Goal: Book appointment/travel/reservation

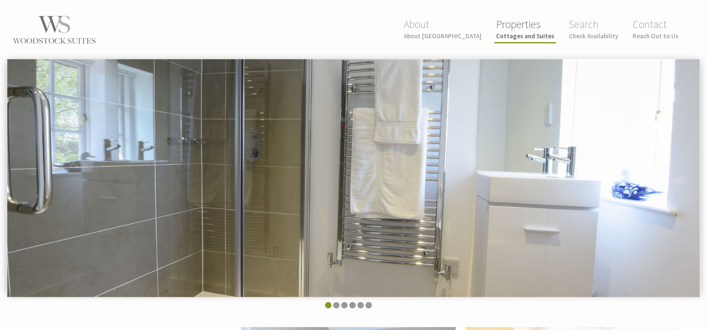
click at [532, 35] on small "Cottages and Suites" at bounding box center [525, 36] width 58 height 8
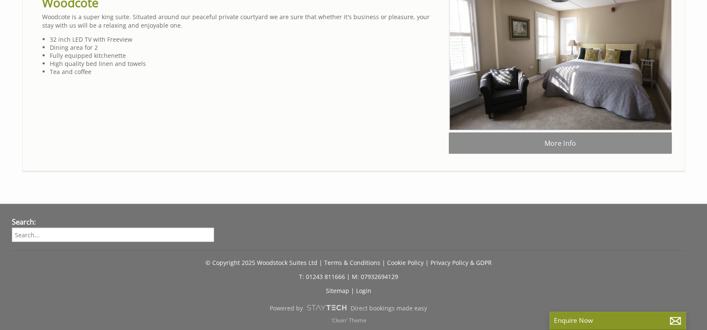
scroll to position [1404, 0]
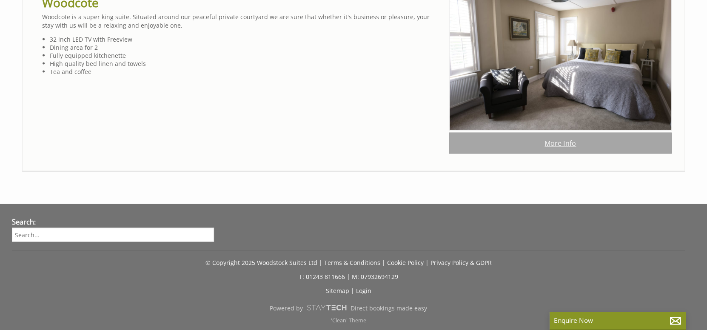
click at [567, 154] on link "More Info" at bounding box center [560, 142] width 223 height 21
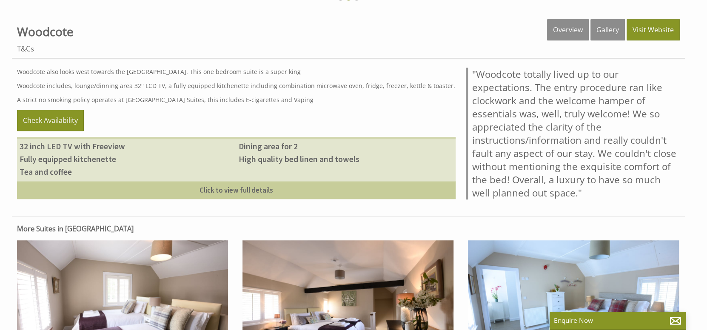
scroll to position [341, 0]
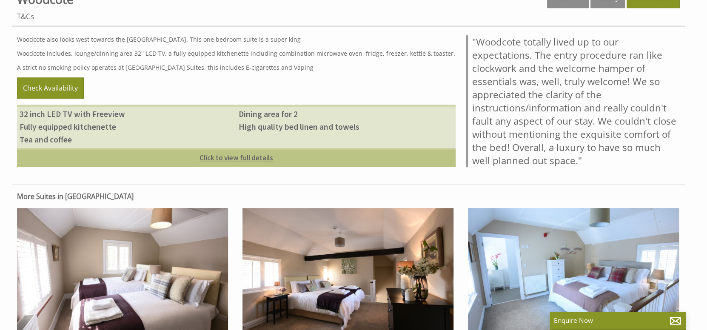
click at [242, 158] on link "Click to view full details" at bounding box center [236, 158] width 439 height 18
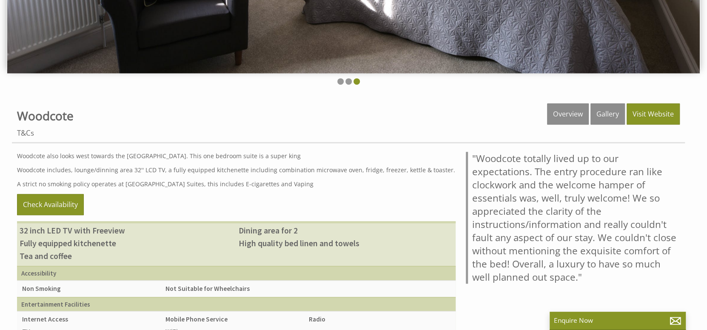
scroll to position [213, 0]
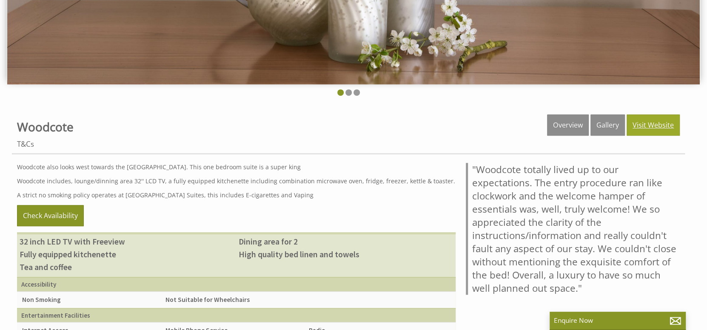
click at [659, 121] on link "Visit Website" at bounding box center [653, 124] width 53 height 21
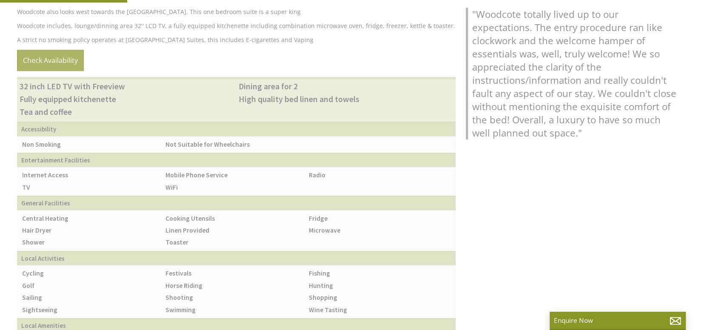
scroll to position [383, 0]
